Goal: Check status: Verify the current state of an ongoing process or item

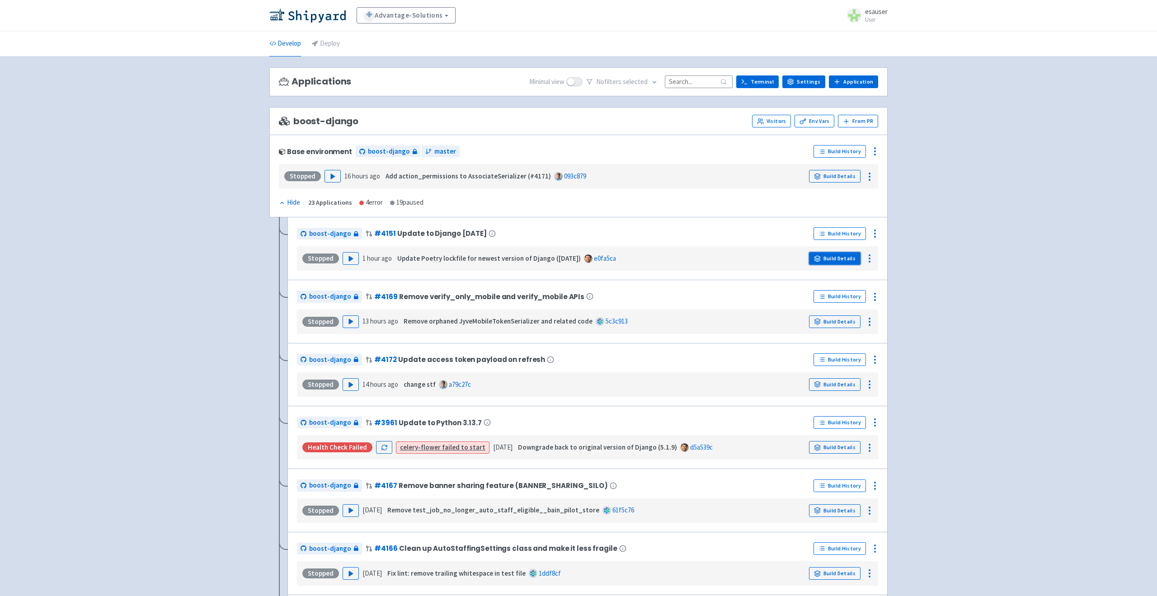
click at [839, 257] on link "Build Details" at bounding box center [835, 258] width 52 height 13
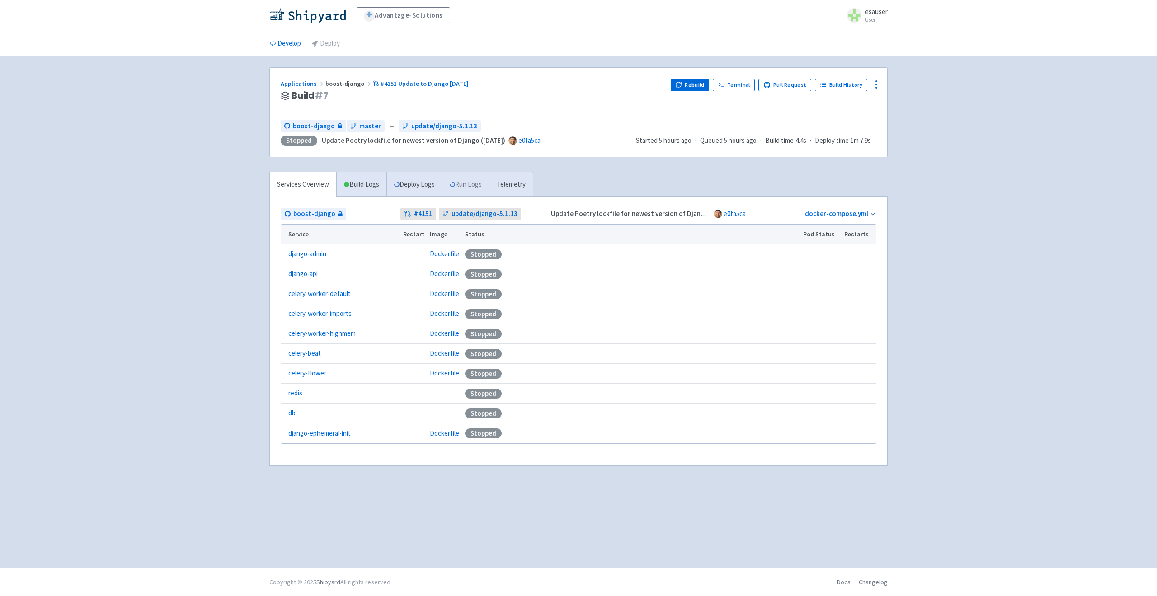
click at [456, 188] on link "Run Logs" at bounding box center [465, 184] width 47 height 25
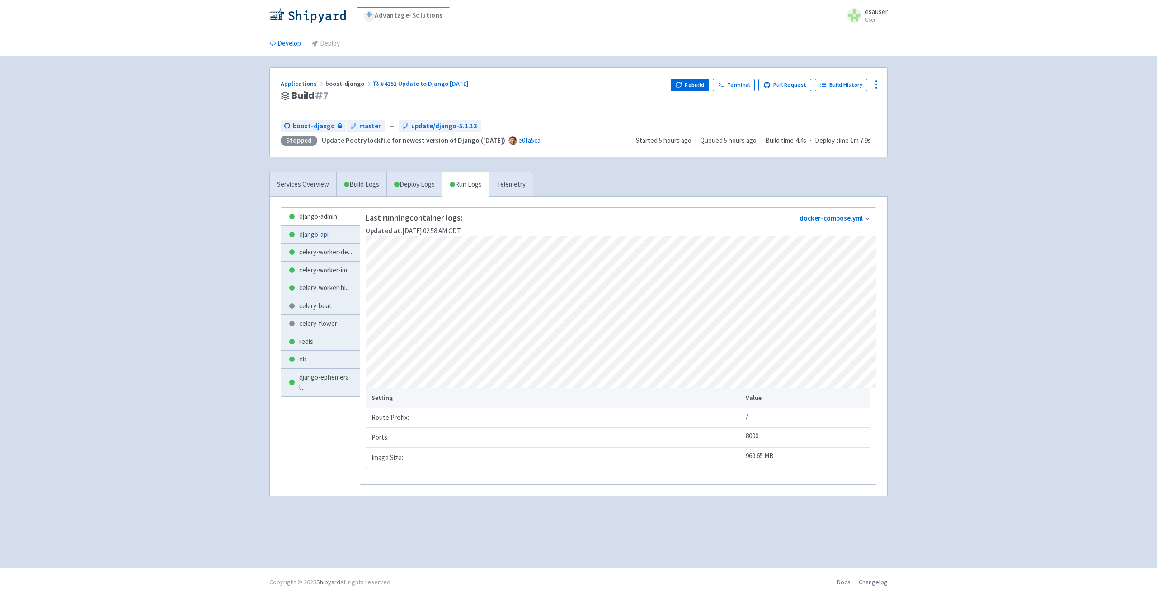
click at [320, 229] on link "django-api" at bounding box center [320, 235] width 79 height 18
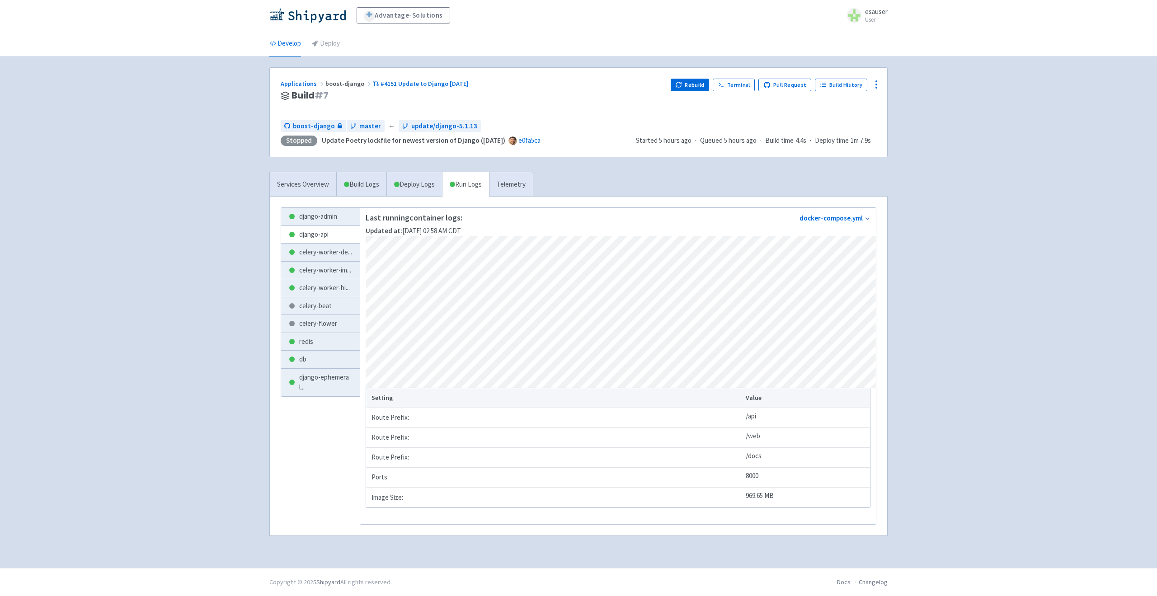
click at [45, 306] on div "Advantage-Solutions esauser User Profile Sign out Develop Deploy" at bounding box center [578, 284] width 1157 height 568
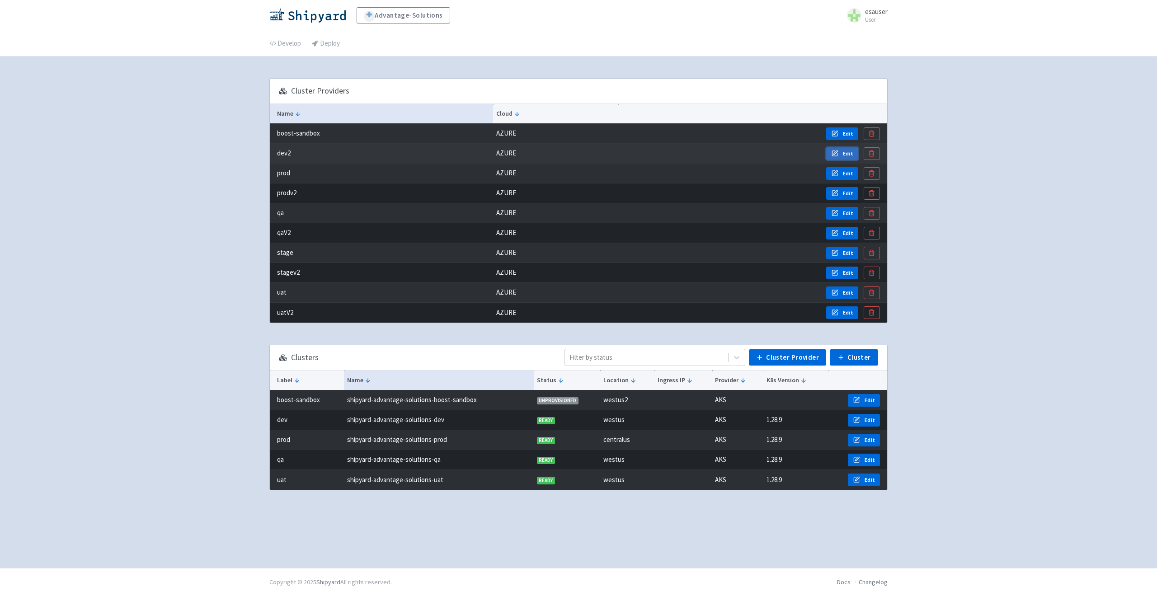
click at [832, 156] on icon "button" at bounding box center [834, 153] width 7 height 7
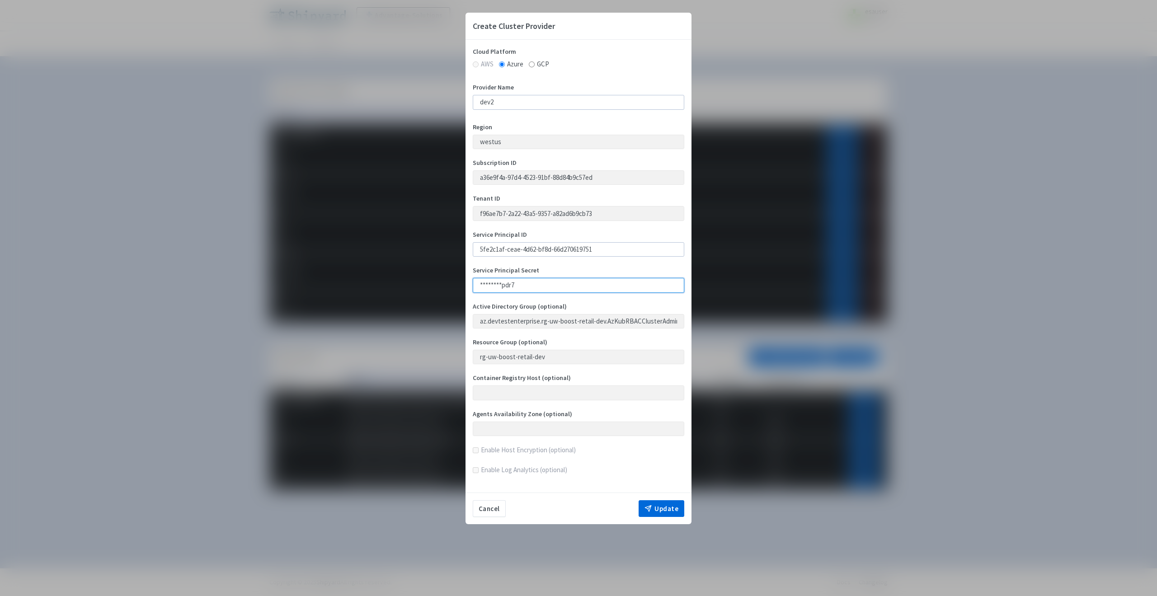
drag, startPoint x: 550, startPoint y: 288, endPoint x: 419, endPoint y: 287, distance: 131.5
click at [419, 287] on div "Create Cluster Provider Cloud Platform AWS Azure GCP Provider Name dev2 Region …" at bounding box center [578, 298] width 1157 height 596
paste input "JMu8Q~gYP7BxireDdsrZaT89unqvzqnVFkze2a51"
type input "JMu8Q~gYP7BxireDdsrZaT89unqvzqnVFkze2a51"
click at [664, 506] on button "Update" at bounding box center [662, 508] width 46 height 17
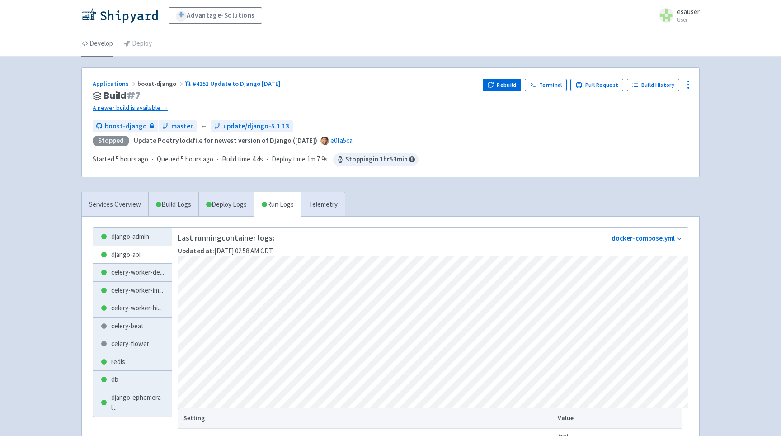
click at [102, 43] on link "Develop" at bounding box center [97, 43] width 32 height 25
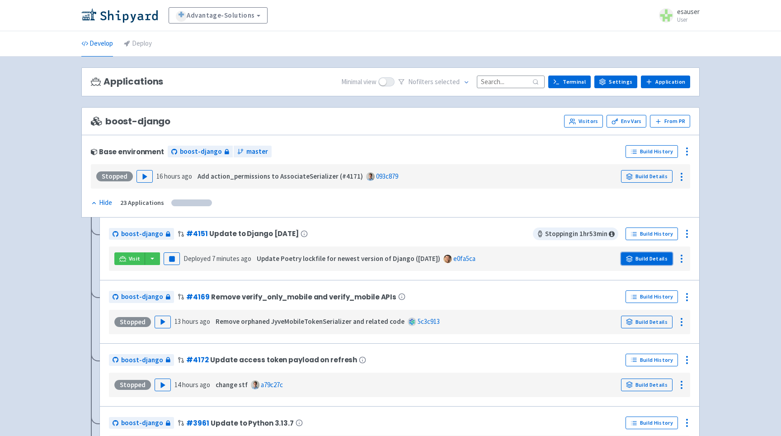
click at [642, 261] on link "Build Details" at bounding box center [647, 258] width 52 height 13
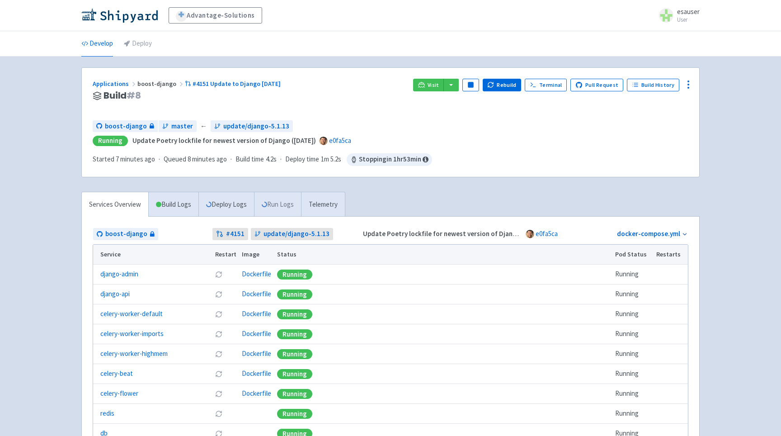
click at [282, 215] on link "Run Logs" at bounding box center [277, 204] width 47 height 25
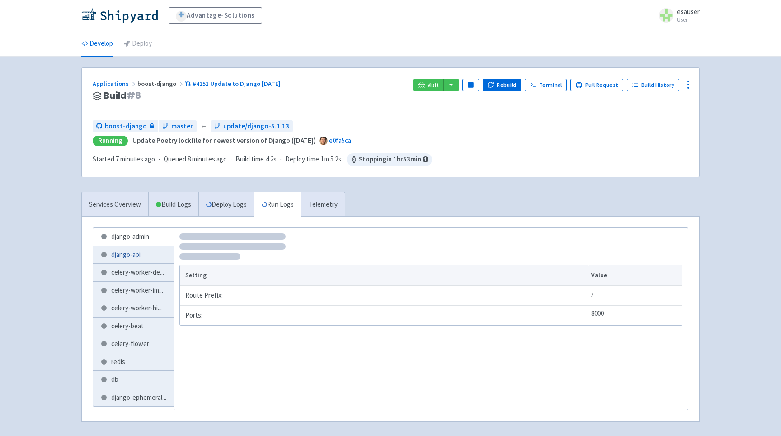
click at [141, 254] on link "django-api" at bounding box center [133, 255] width 80 height 18
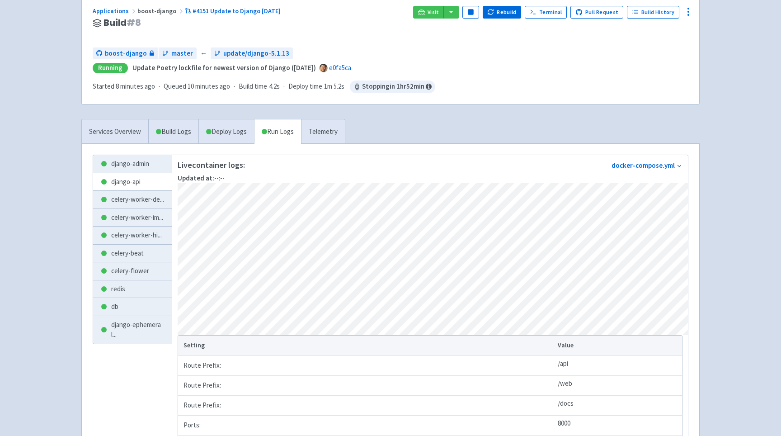
scroll to position [126, 0]
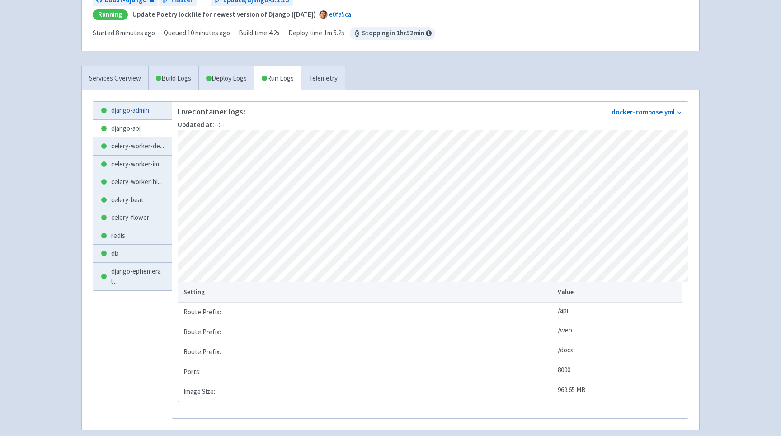
click at [128, 107] on link "django-admin" at bounding box center [132, 111] width 79 height 18
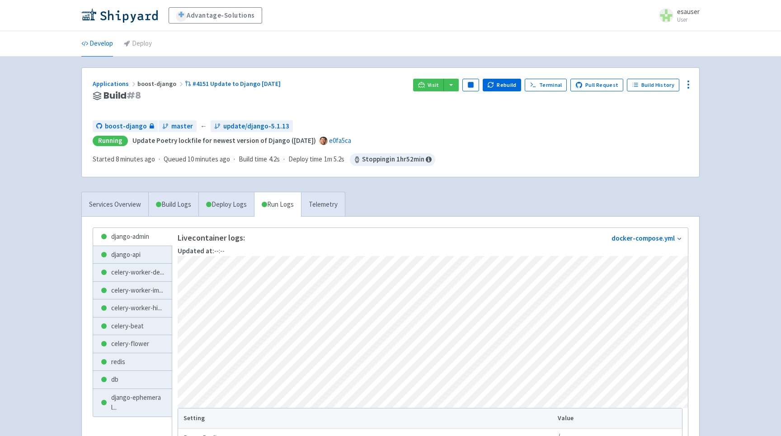
scroll to position [134, 0]
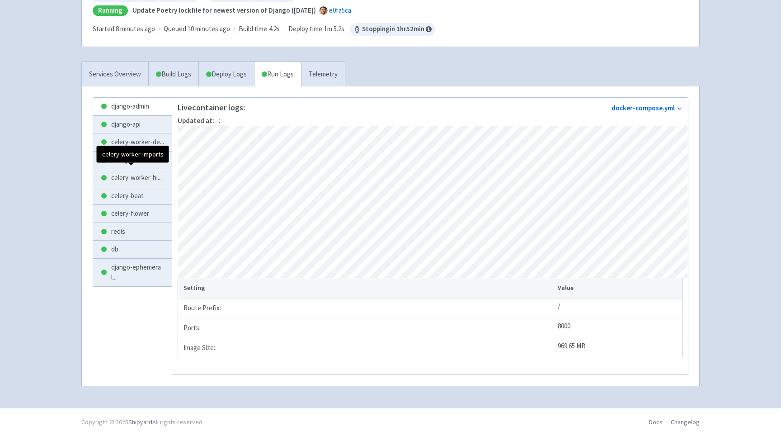
click at [139, 165] on span "celery-worker-im ..." at bounding box center [137, 160] width 52 height 10
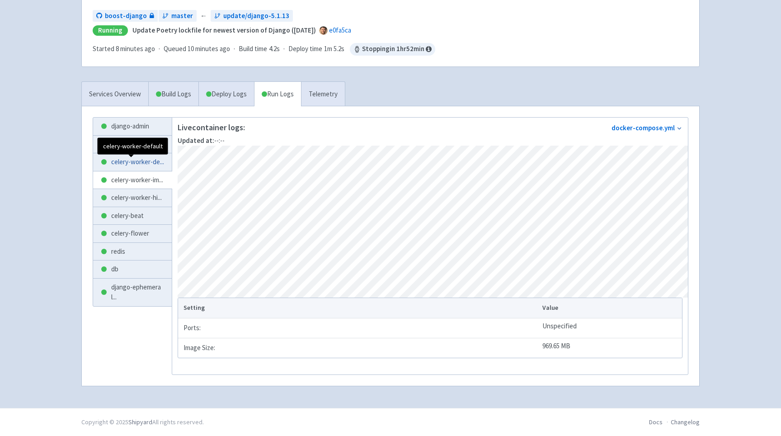
click at [125, 161] on span "celery-worker-de ..." at bounding box center [137, 162] width 53 height 10
click at [118, 225] on link "celery-beat" at bounding box center [132, 216] width 79 height 18
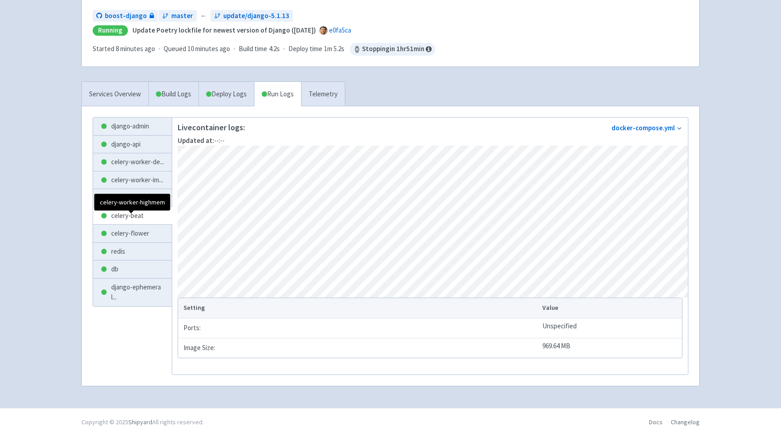
click at [123, 203] on span "celery-worker-hi ..." at bounding box center [136, 198] width 51 height 10
click at [132, 185] on span "celery-worker-im ..." at bounding box center [137, 180] width 52 height 10
